Goal: Transaction & Acquisition: Purchase product/service

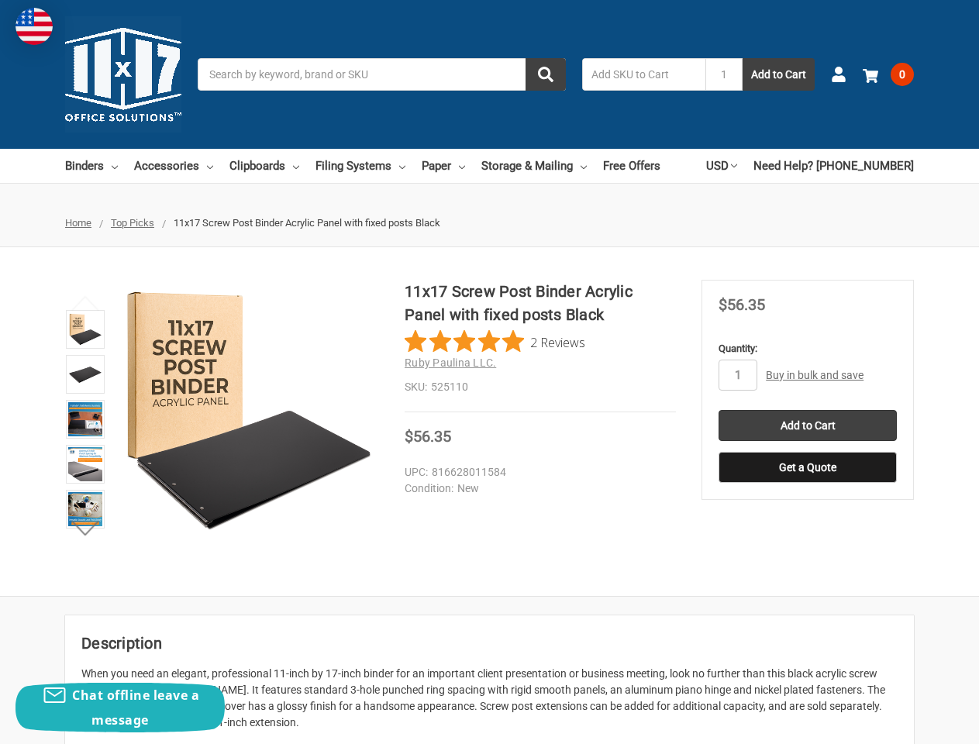
click at [489, 372] on div "11x17 Screw Post Binder Acrylic Panel with fixed posts Black 2 Reviews Ruby Pau…" at bounding box center [540, 346] width 271 height 133
click at [381, 74] on input "Search" at bounding box center [382, 74] width 368 height 33
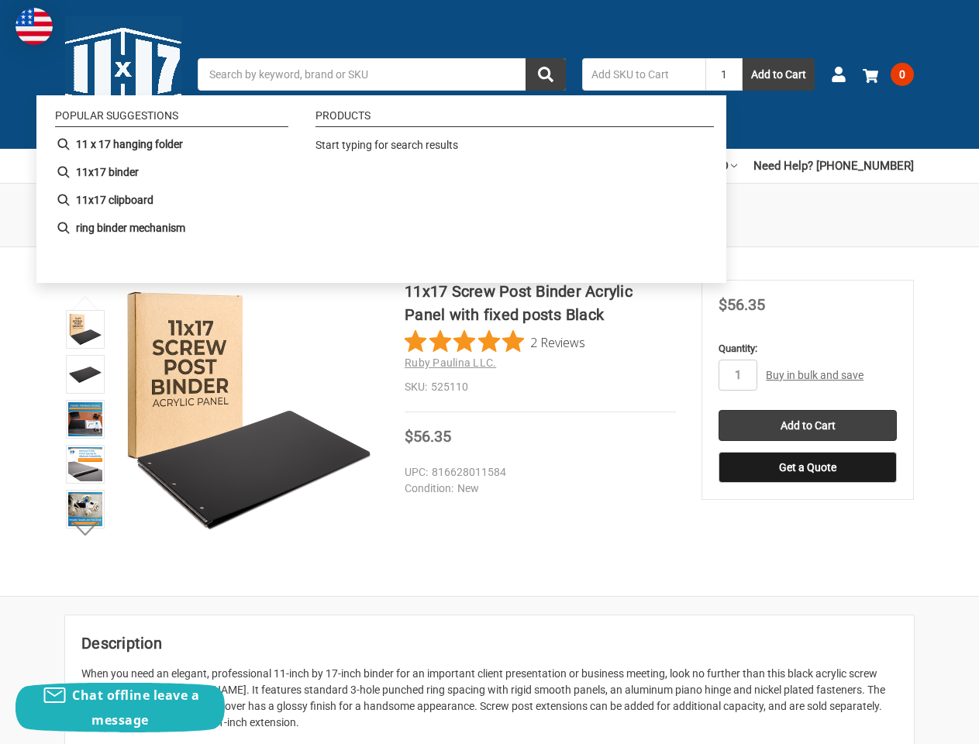
click at [724, 74] on input "1" at bounding box center [723, 74] width 37 height 33
click at [737, 166] on link "USD" at bounding box center [721, 166] width 31 height 34
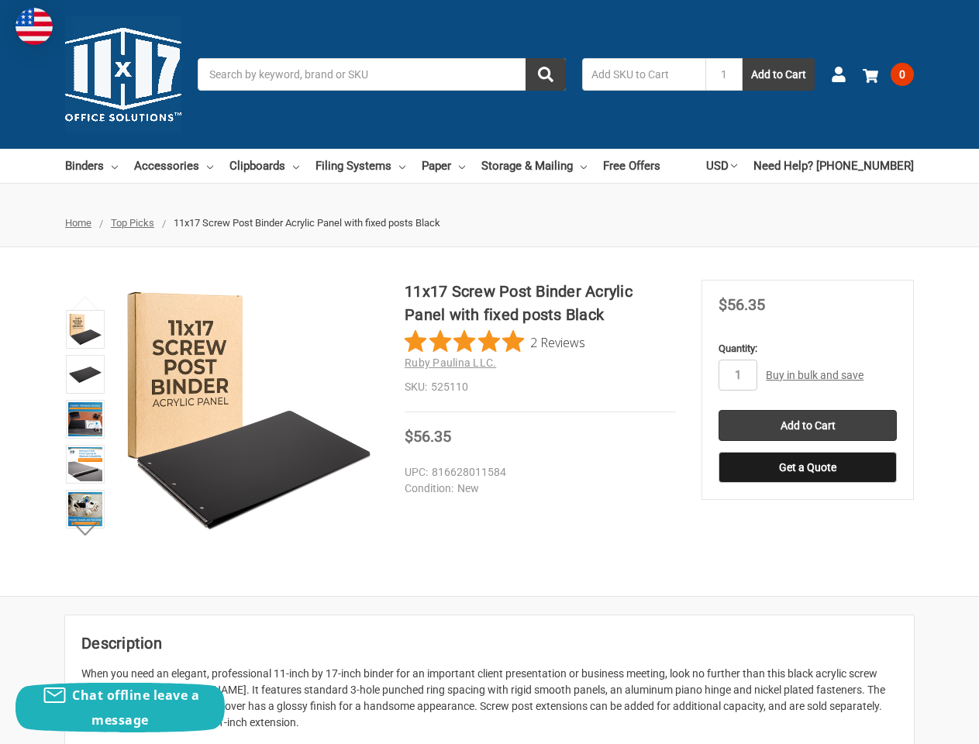
click at [495, 342] on div "11x17 Screw Post Binder Acrylic Panel with fixed posts Black 2 Reviews Ruby Pau…" at bounding box center [489, 422] width 979 height 284
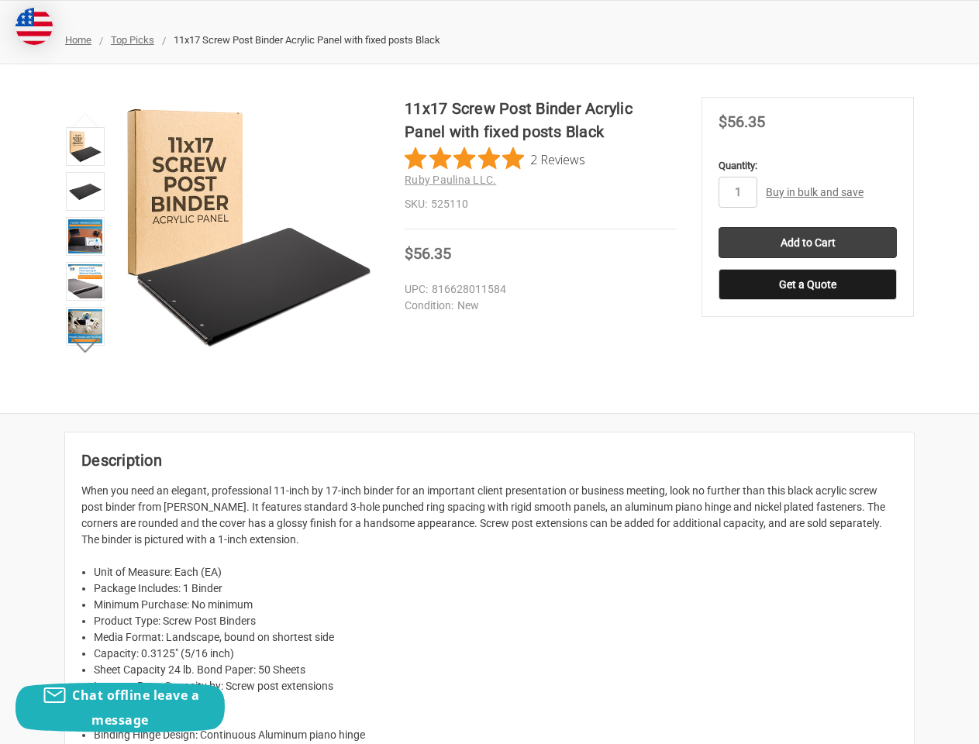
click at [85, 303] on li at bounding box center [85, 283] width 48 height 45
click at [85, 528] on p "When you need an elegant, professional 11-inch by 17-inch binder for an importa…" at bounding box center [489, 515] width 816 height 65
click at [738, 375] on div "11x17 Screw Post Binder Acrylic Panel with fixed posts Black 2 Reviews Ruby Pau…" at bounding box center [489, 239] width 979 height 284
